Goal: Find specific page/section: Find specific page/section

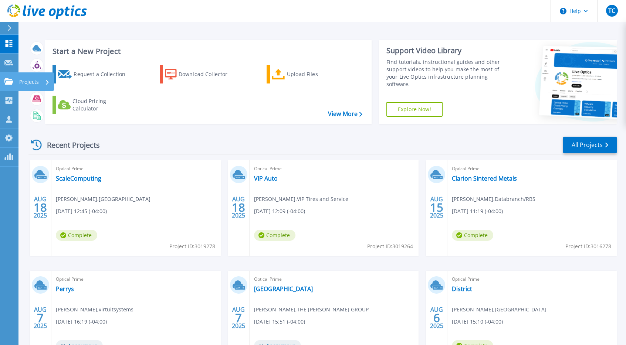
click at [31, 82] on p "Projects" at bounding box center [29, 81] width 20 height 19
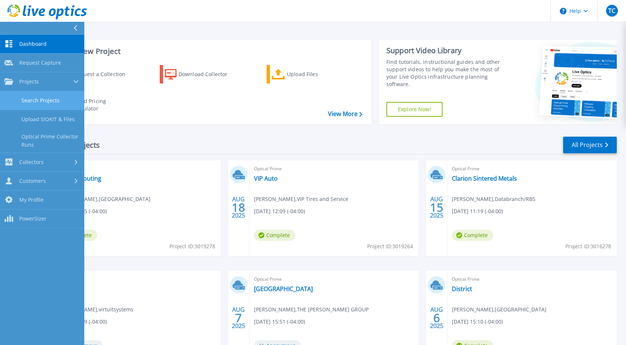
click at [41, 102] on link "Search Projects" at bounding box center [42, 100] width 84 height 19
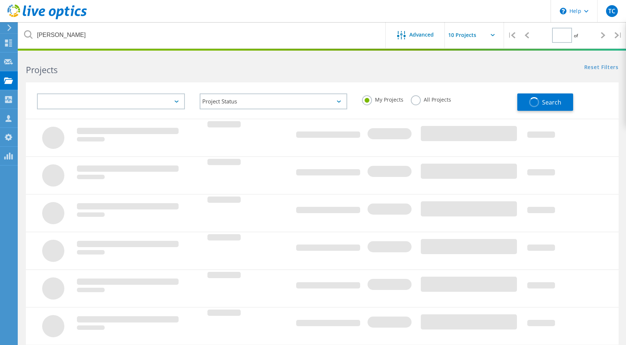
type input "1"
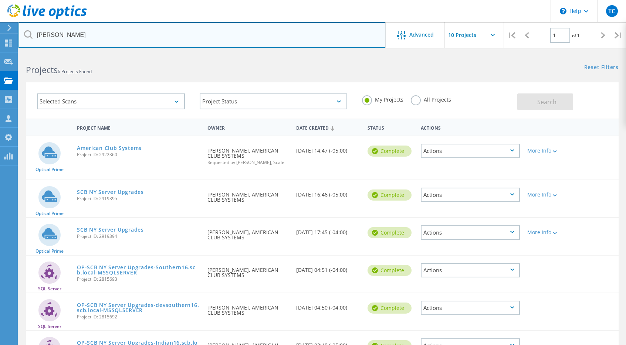
drag, startPoint x: 151, startPoint y: 33, endPoint x: 154, endPoint y: 37, distance: 5.5
click at [151, 34] on input "[PERSON_NAME]" at bounding box center [201, 35] width 367 height 26
type input "industrial"
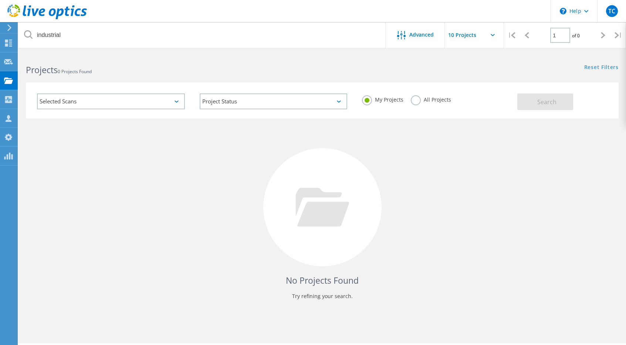
drag, startPoint x: 409, startPoint y: 108, endPoint x: 414, endPoint y: 103, distance: 6.5
click at [410, 108] on div "My Projects All Projects" at bounding box center [435, 99] width 163 height 27
click at [414, 102] on label "All Projects" at bounding box center [430, 98] width 40 height 7
click at [0, 0] on input "All Projects" at bounding box center [0, 0] width 0 height 0
click at [527, 107] on button "Search" at bounding box center [545, 101] width 56 height 17
